Goal: Task Accomplishment & Management: Complete application form

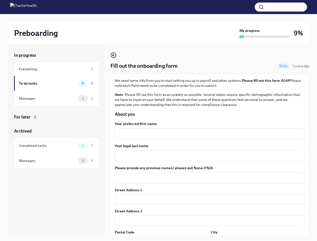
click at [281, 7] on button "button" at bounding box center [281, 7] width 52 height 9
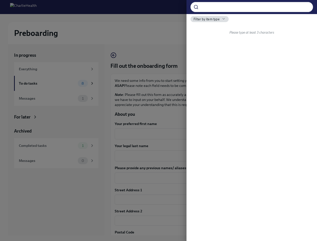
click at [208, 134] on div at bounding box center [158, 120] width 317 height 241
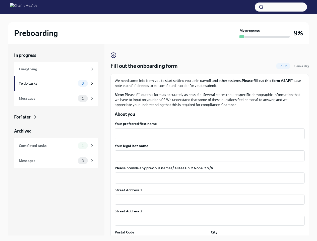
click at [208, 156] on textarea "Your legal last name" at bounding box center [210, 156] width 184 height 6
click at [208, 178] on textarea "Please provide any previous names/ aliases-put None if N/A" at bounding box center [210, 178] width 184 height 6
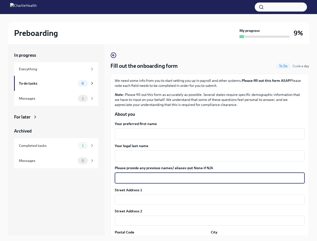
click at [208, 200] on input "text" at bounding box center [210, 200] width 190 height 10
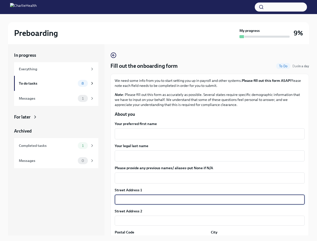
click at [208, 221] on input "text" at bounding box center [210, 221] width 190 height 10
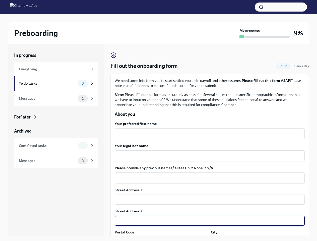
click at [161, 239] on div "In progress Everything To do tasks 8 Messages 1 For later Archived Completed ta…" at bounding box center [158, 144] width 301 height 200
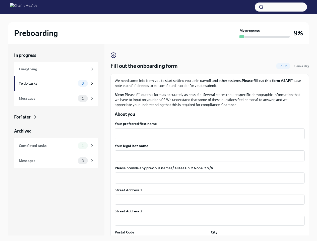
click at [255, 239] on div "In progress Everything To do tasks 8 Messages 1 For later Archived Completed ta…" at bounding box center [158, 144] width 301 height 200
